Goal: Share content: Share content

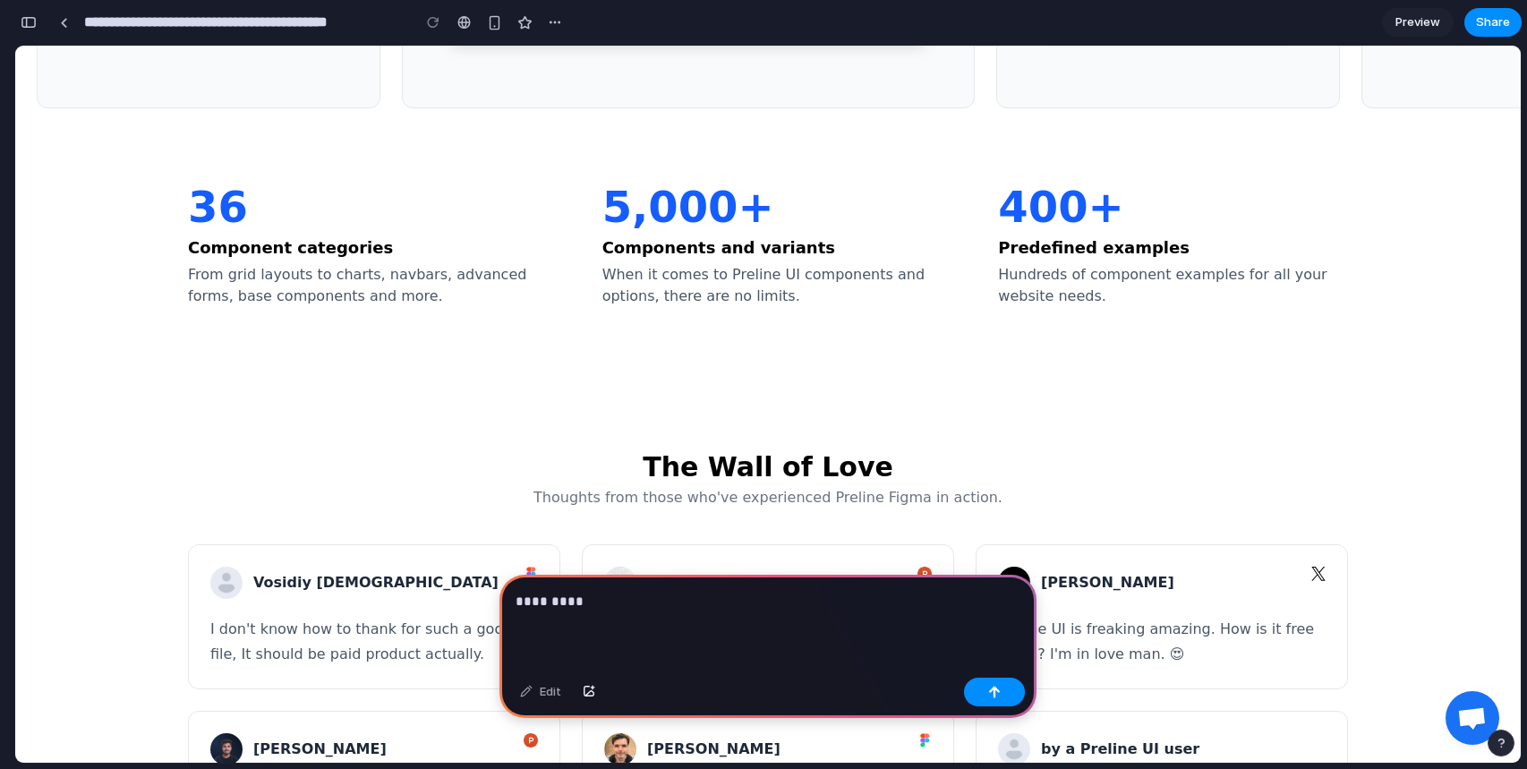
scroll to position [4423, 0]
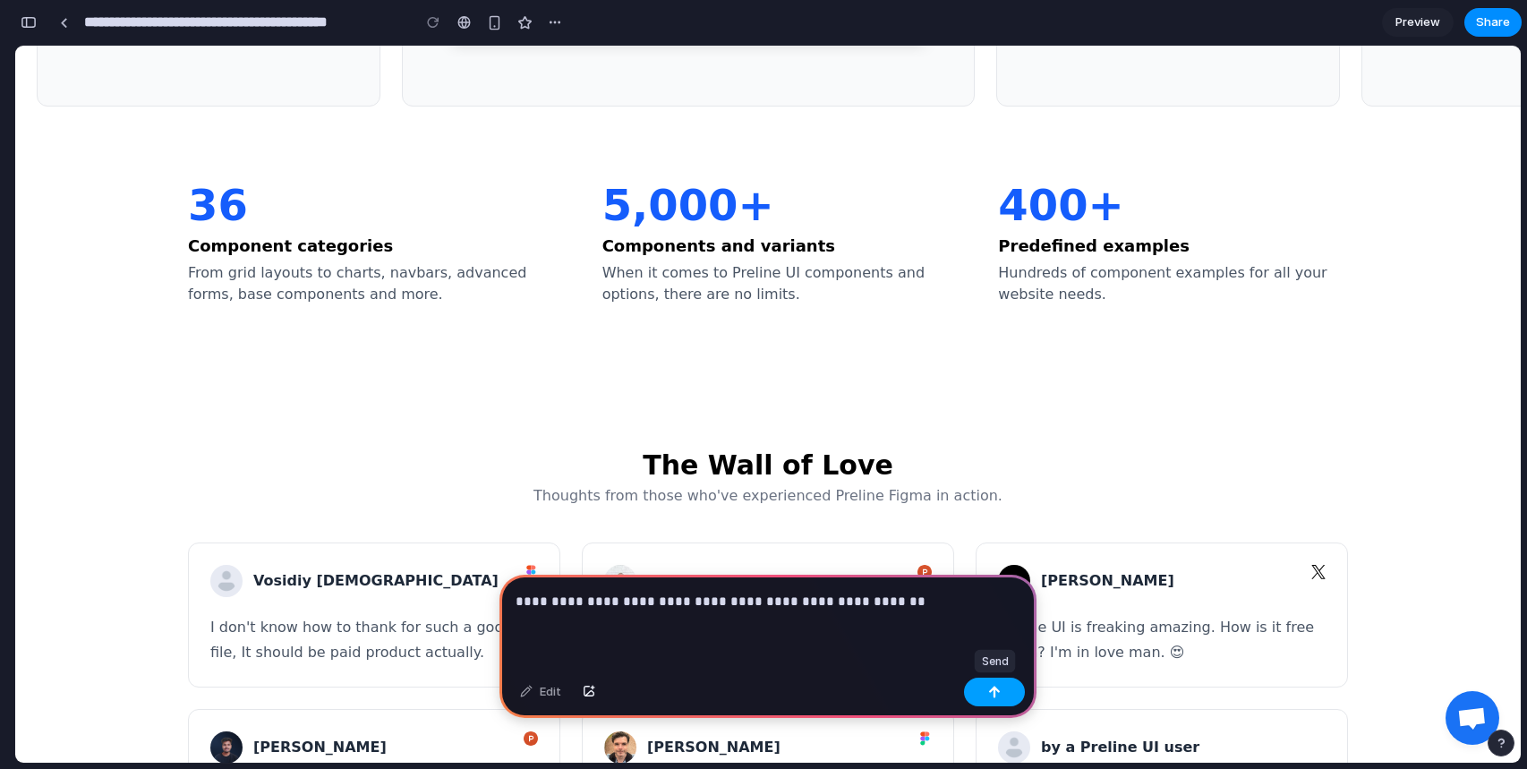
click at [998, 695] on div "button" at bounding box center [994, 692] width 13 height 13
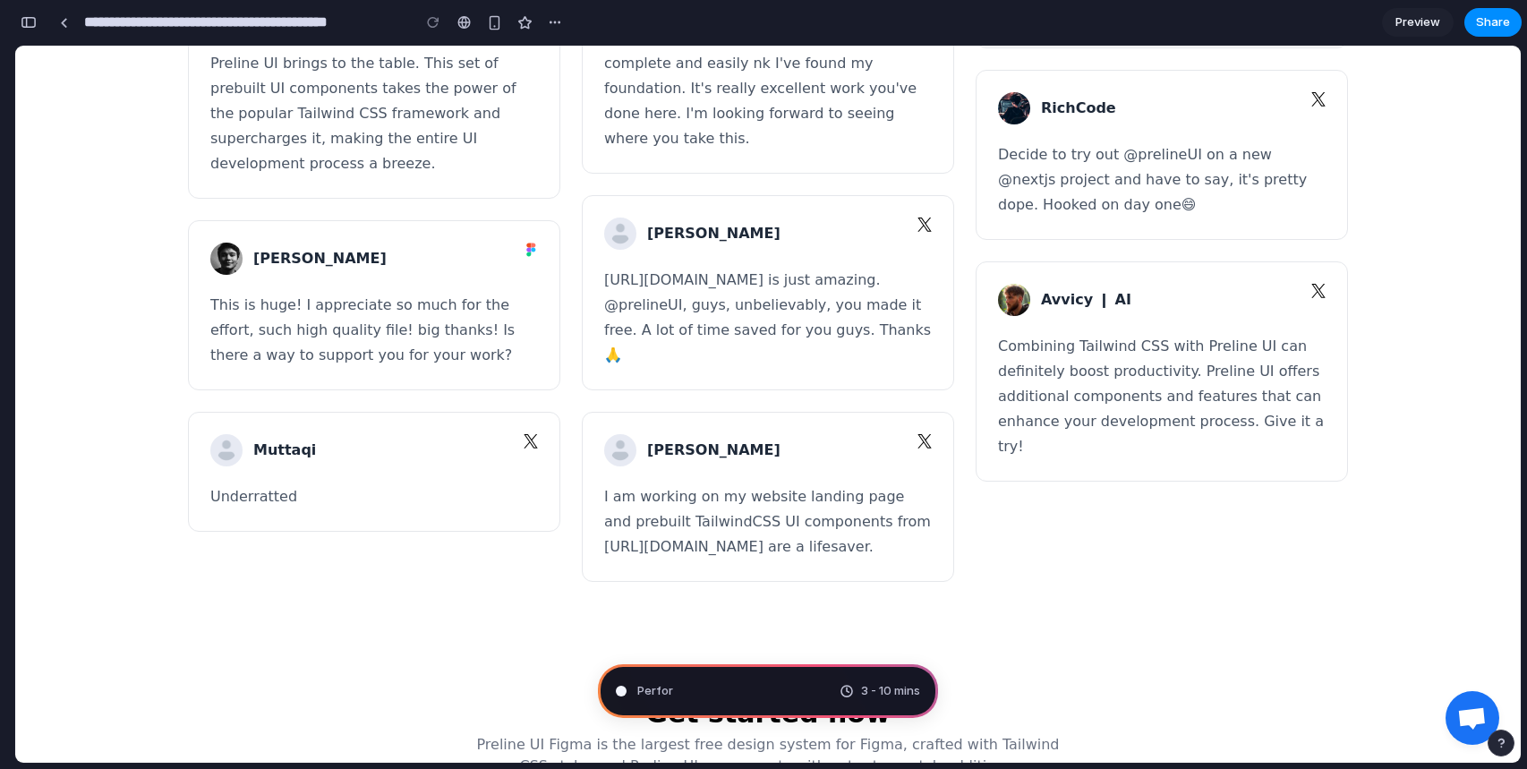
scroll to position [5252, 0]
type input "**********"
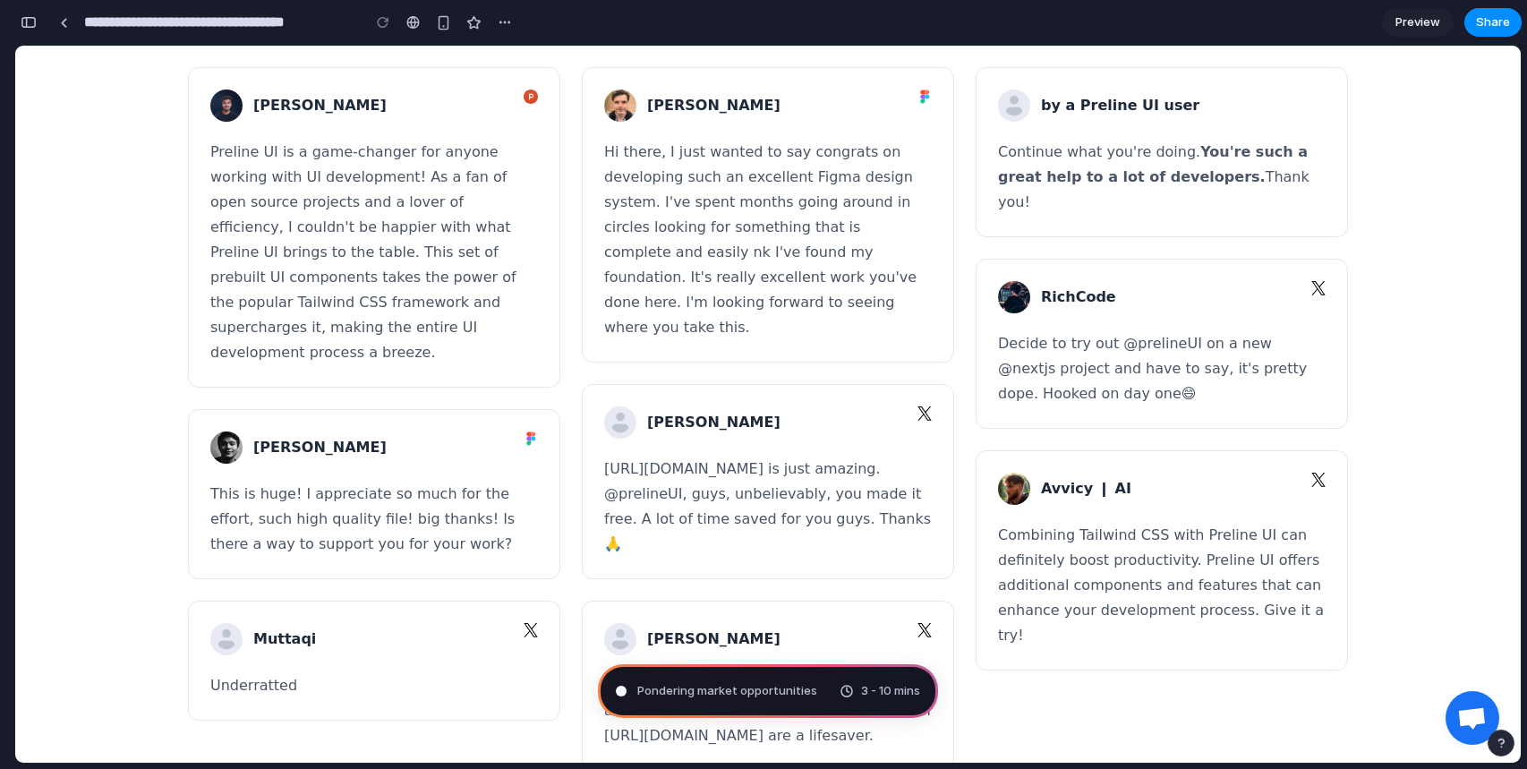
scroll to position [576, 0]
click at [746, 695] on div "Untangling p 3 - 10 mins" at bounding box center [768, 691] width 340 height 54
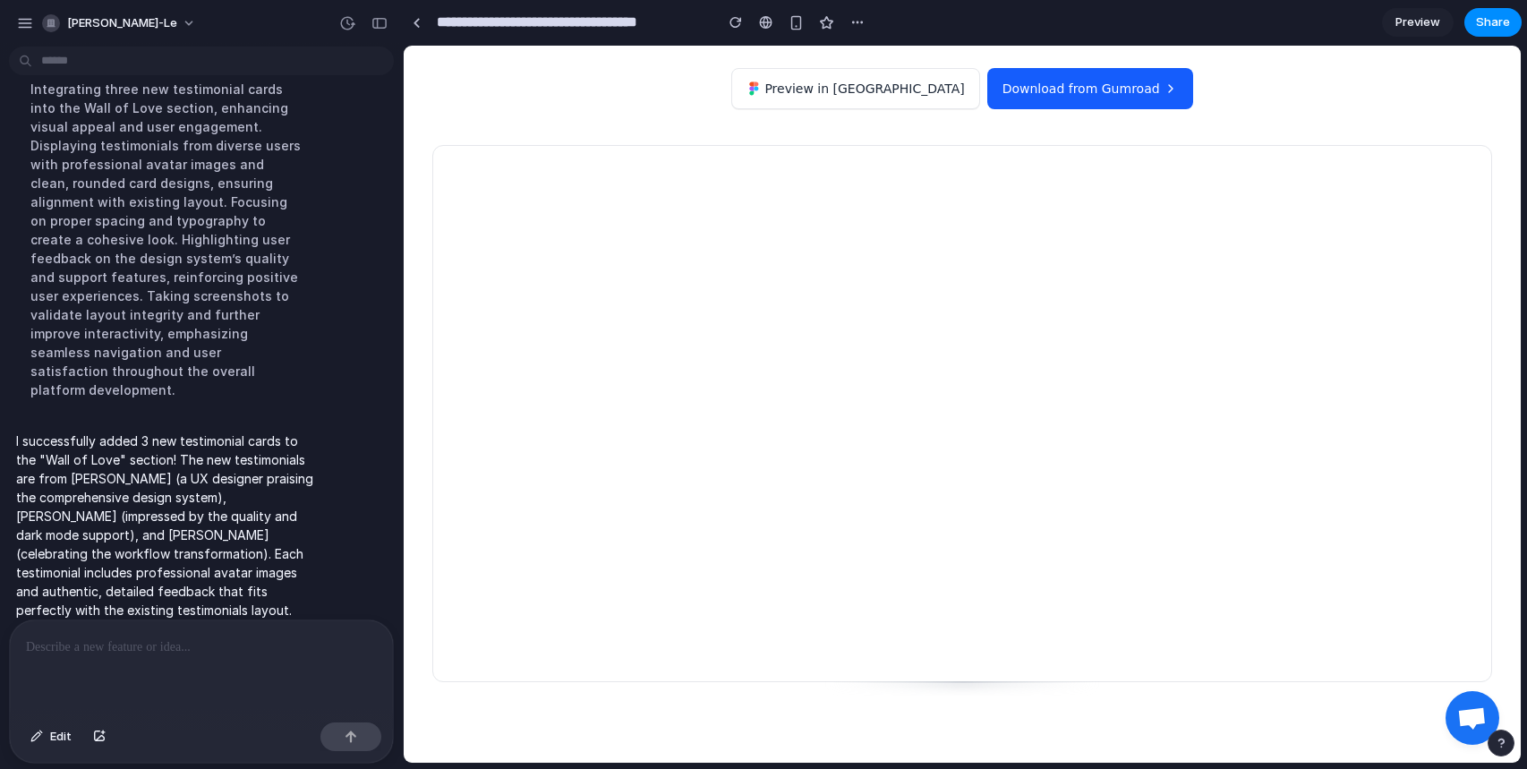
scroll to position [6412, 0]
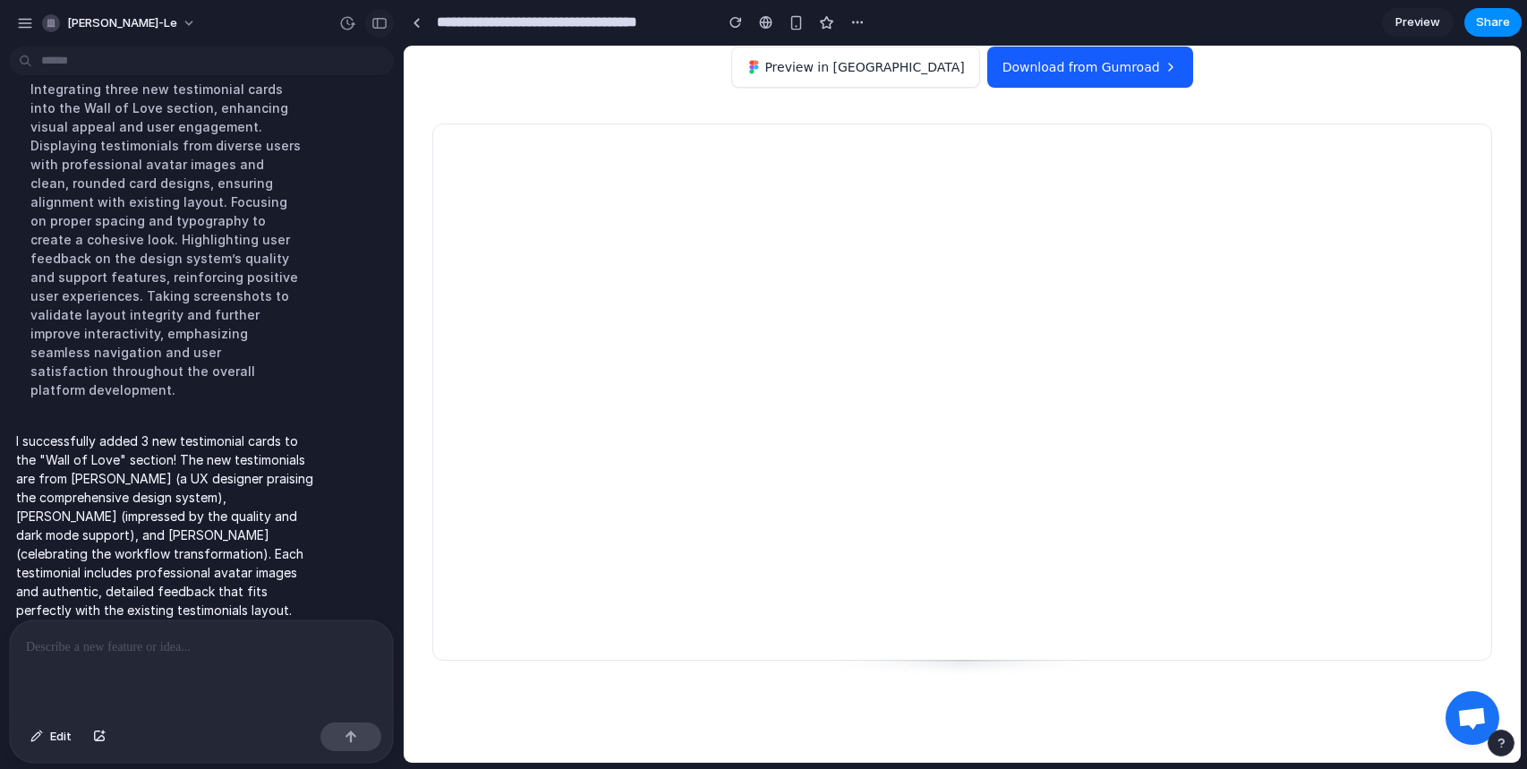
click at [377, 23] on div "button" at bounding box center [379, 23] width 16 height 13
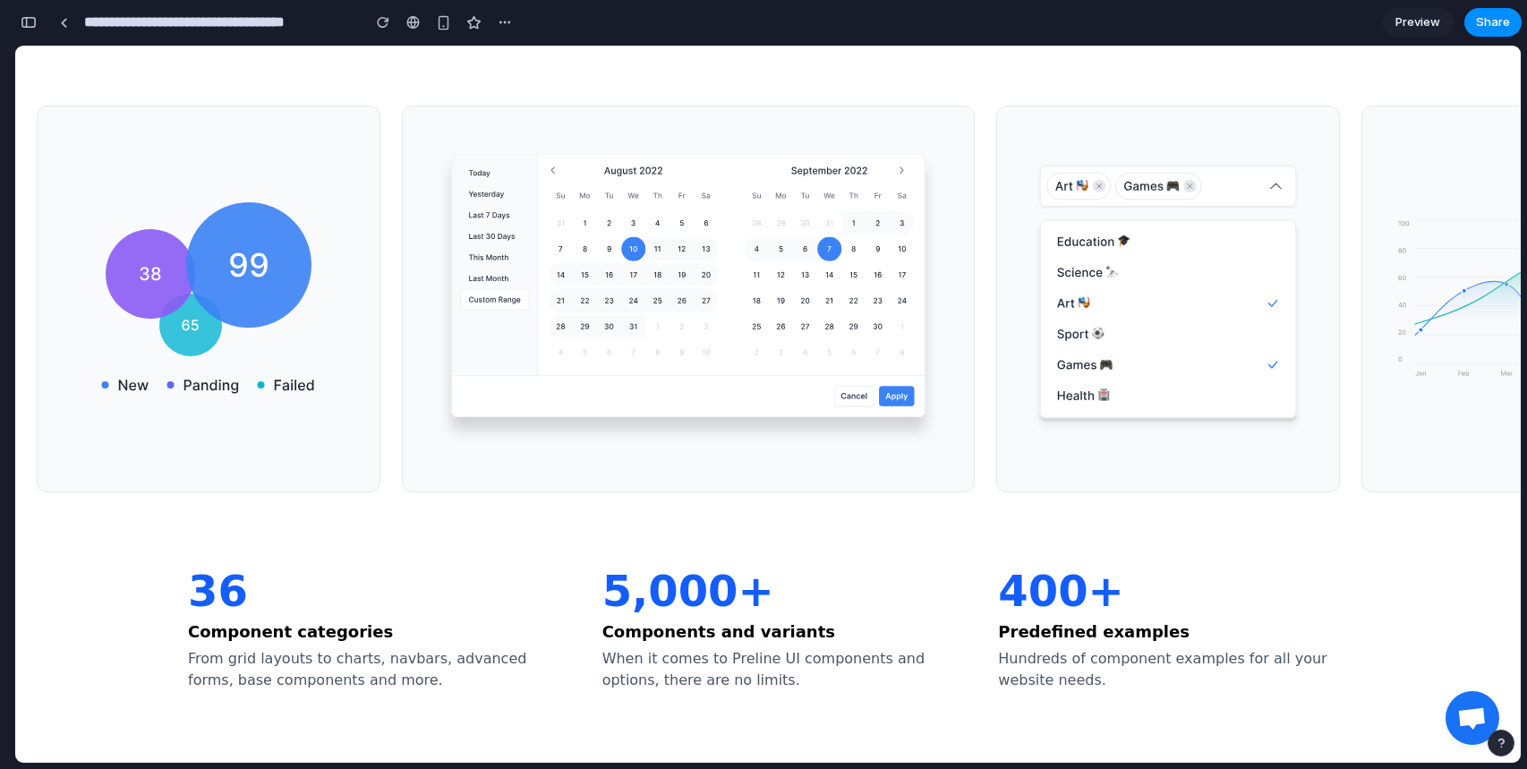
scroll to position [3969, 0]
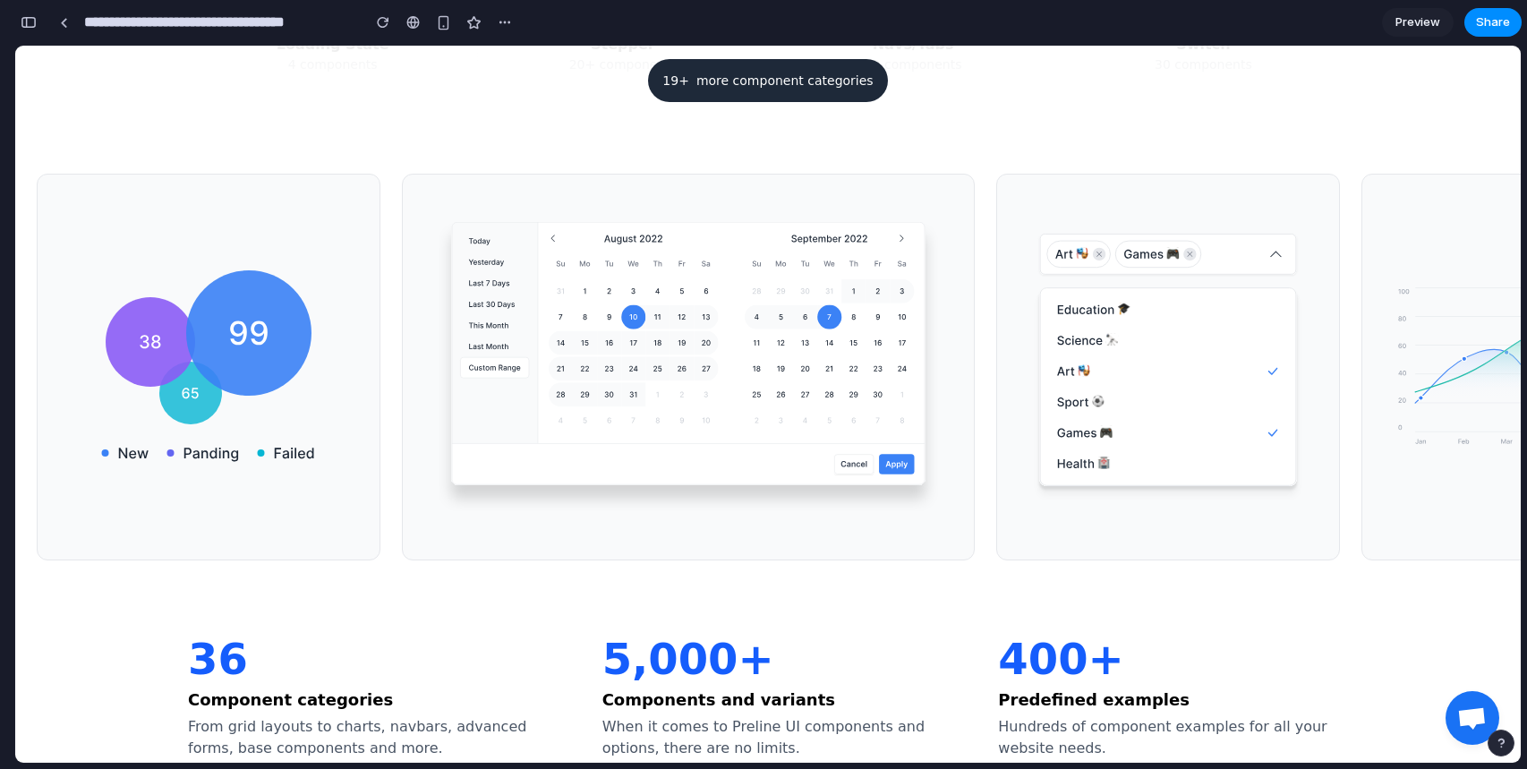
click at [1413, 27] on span "Preview" at bounding box center [1418, 22] width 45 height 18
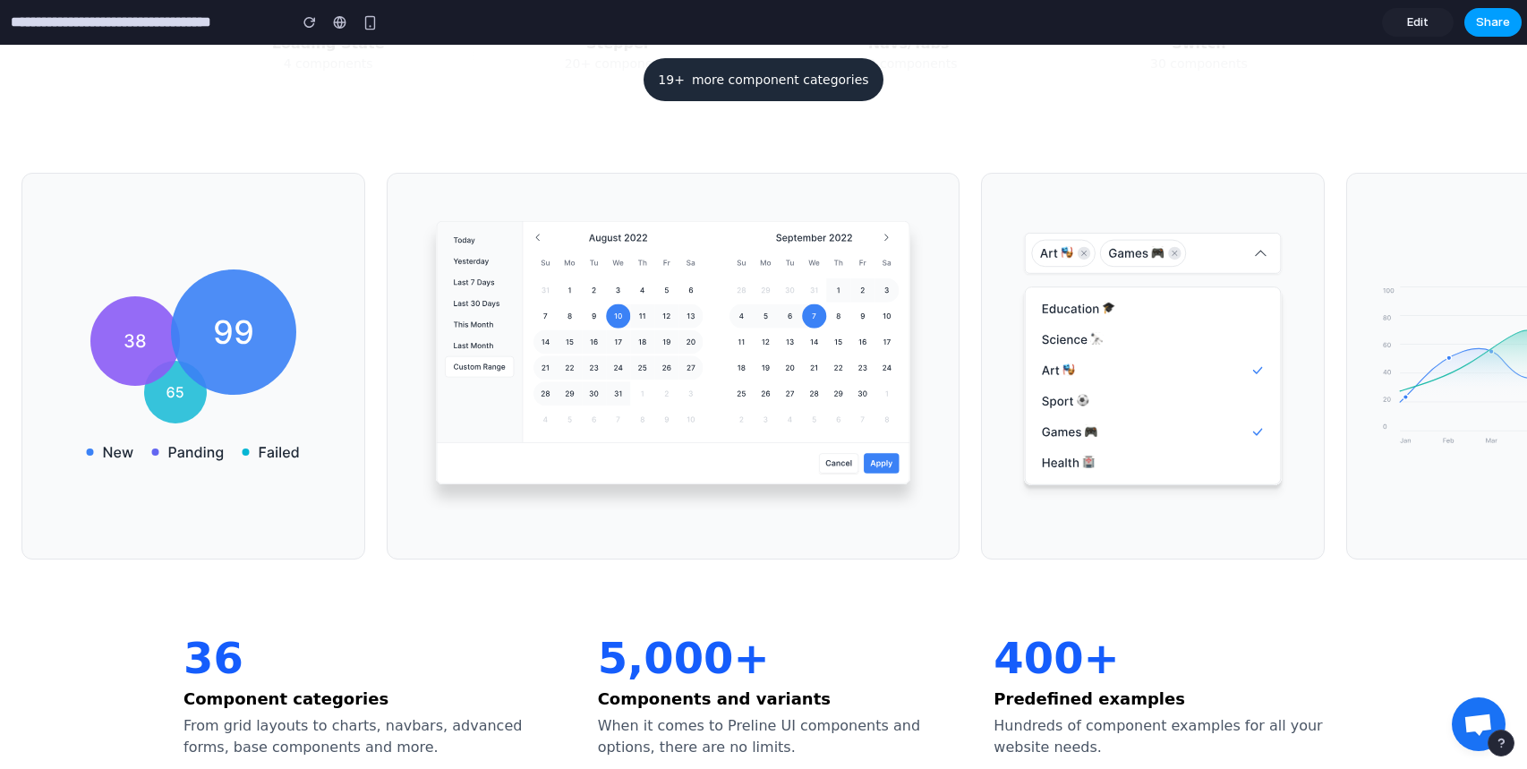
click at [1479, 28] on span "Share" at bounding box center [1493, 22] width 34 height 18
click at [1430, 193] on button "Copy link" at bounding box center [1451, 191] width 107 height 30
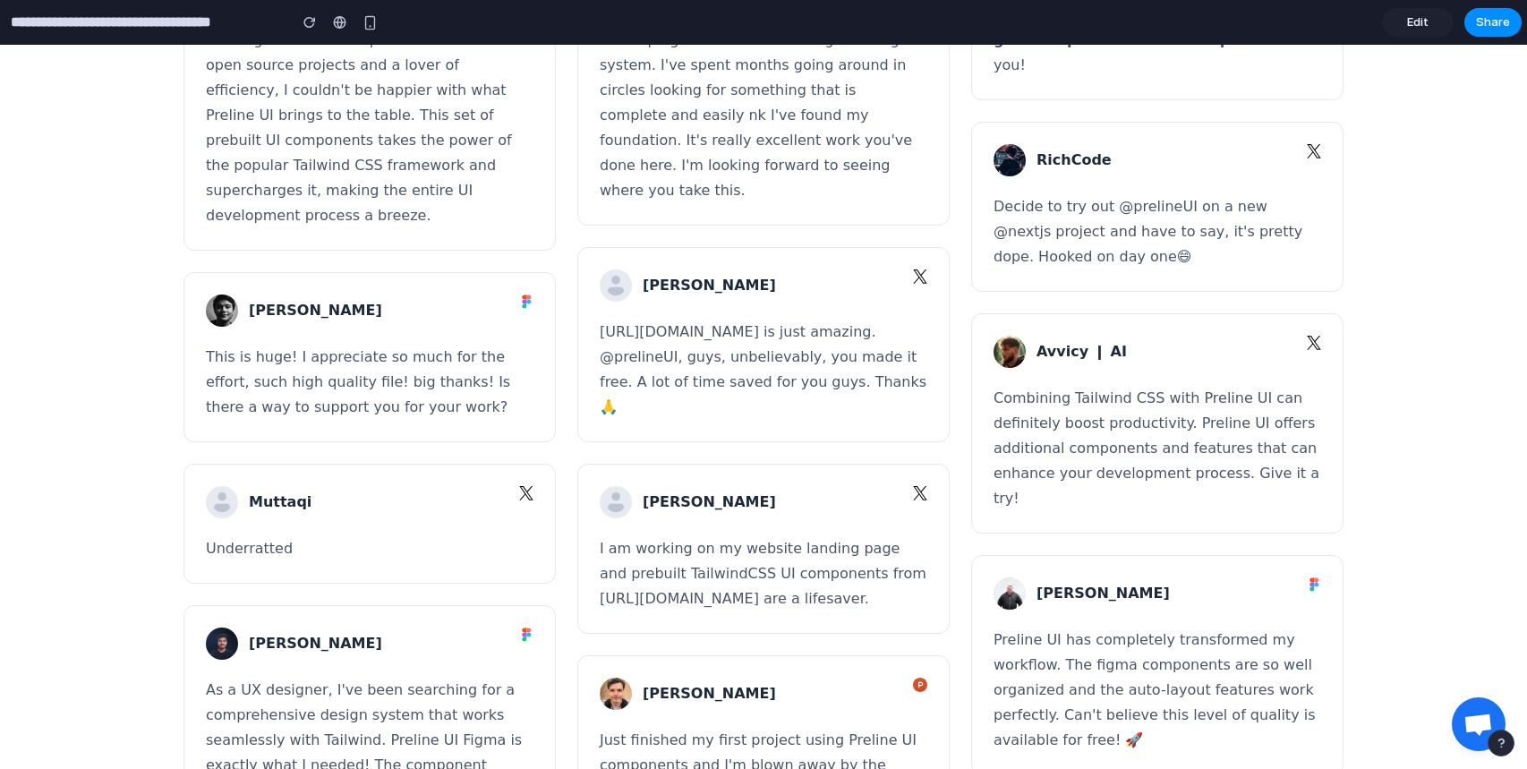
scroll to position [5206, 0]
